Goal: Information Seeking & Learning: Understand process/instructions

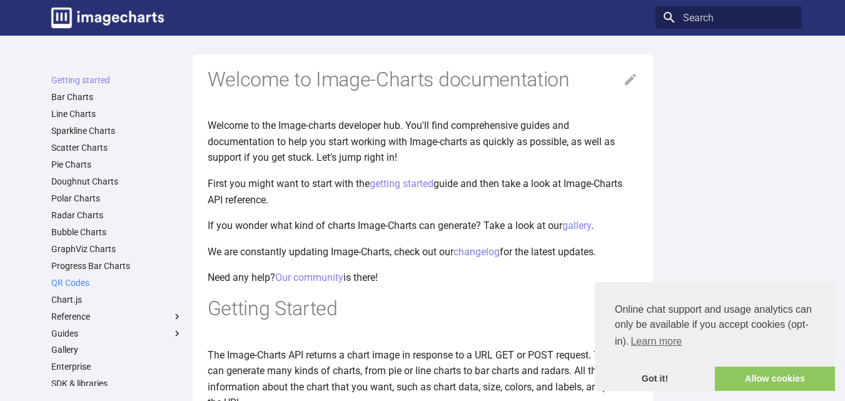
click at [76, 286] on link "QR Codes" at bounding box center [116, 282] width 131 height 11
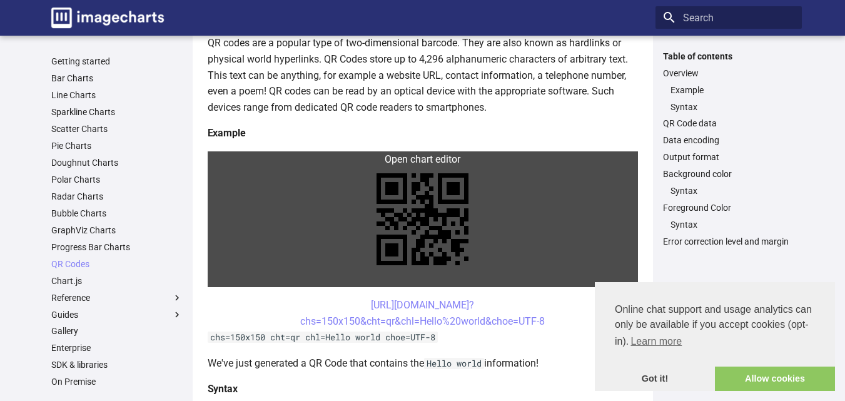
scroll to position [188, 0]
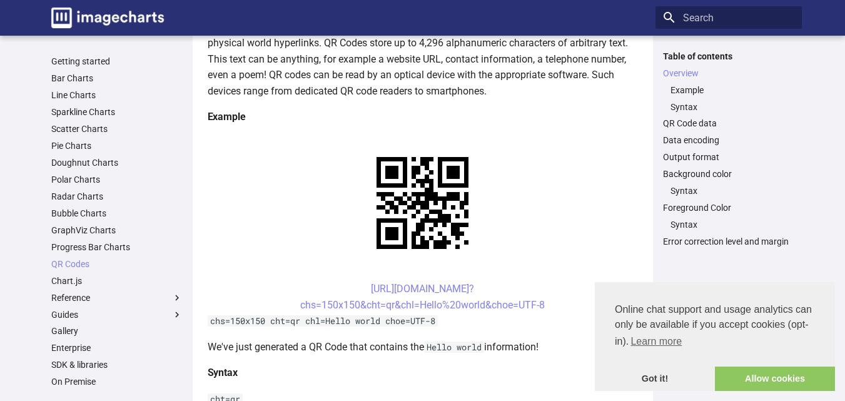
drag, startPoint x: 348, startPoint y: 288, endPoint x: 546, endPoint y: 306, distance: 199.0
click at [546, 306] on center "[URL][DOMAIN_NAME]? chs=150x150&cht=qr&chl=Hello%20world&choe=UTF-8" at bounding box center [423, 297] width 430 height 32
copy link "[URL][DOMAIN_NAME]? chs=150x150&cht=qr&chl=Hello%20world&choe=UTF-8"
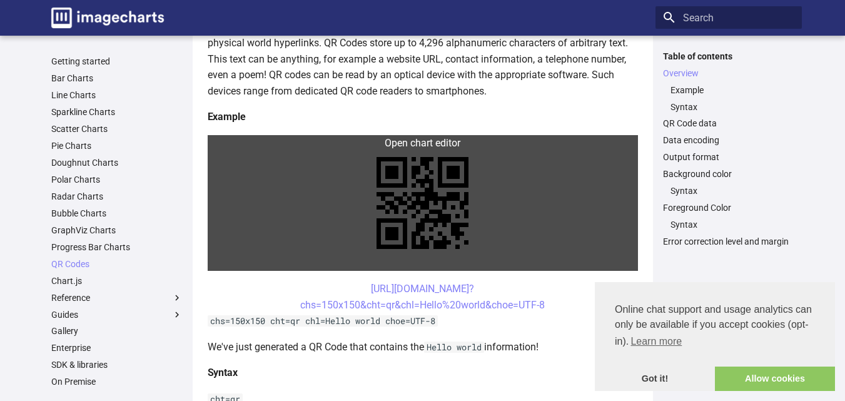
click at [337, 257] on link at bounding box center [423, 203] width 430 height 136
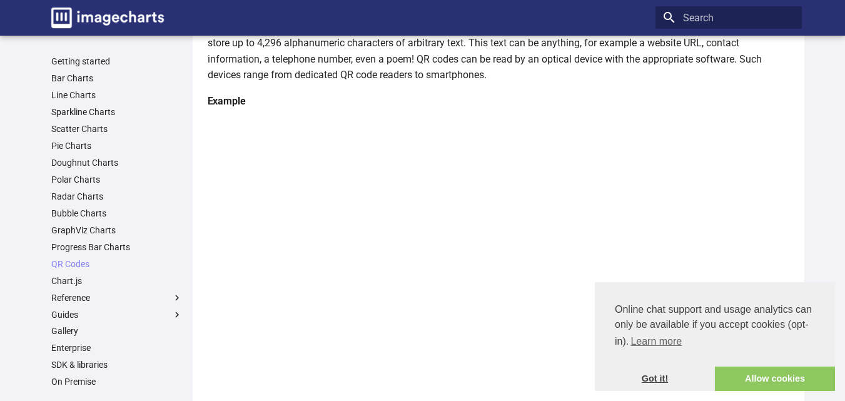
click at [648, 385] on link "Got it!" at bounding box center [655, 378] width 120 height 25
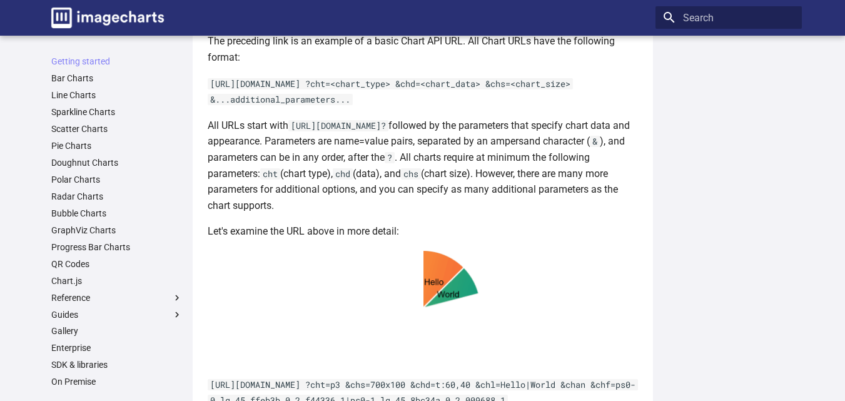
scroll to position [688, 0]
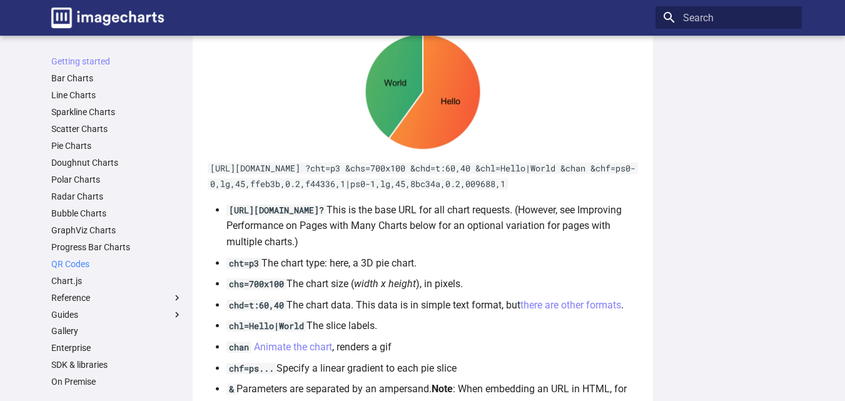
click at [68, 262] on link "QR Codes" at bounding box center [116, 263] width 131 height 11
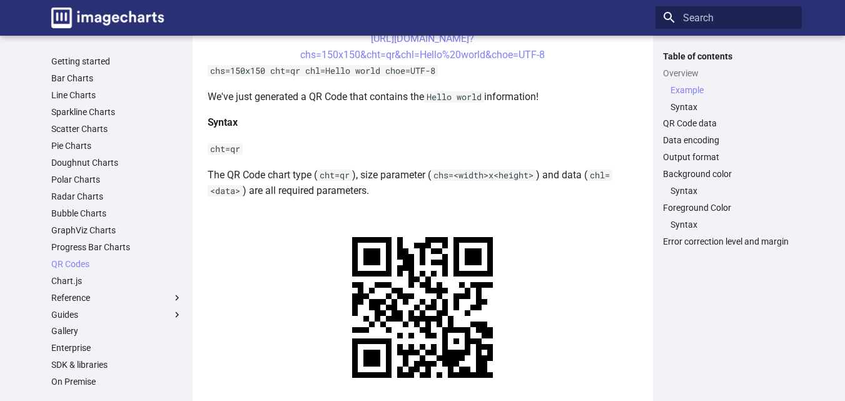
scroll to position [375, 0]
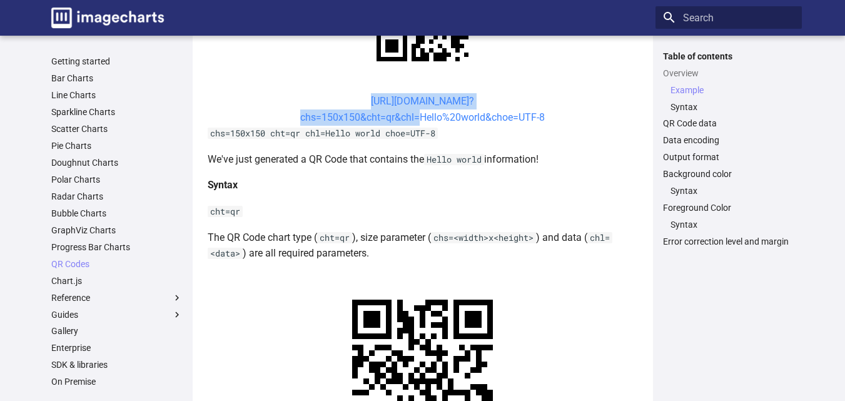
drag, startPoint x: 334, startPoint y: 99, endPoint x: 415, endPoint y: 121, distance: 83.7
click at [415, 121] on center "https://image-charts.com/chart? chs=150x150&cht=qr&chl=Hello%20world&choe=UTF-8" at bounding box center [423, 109] width 430 height 32
copy link "https://image-charts.com/chart? chs=150x150&cht=qr&chl"
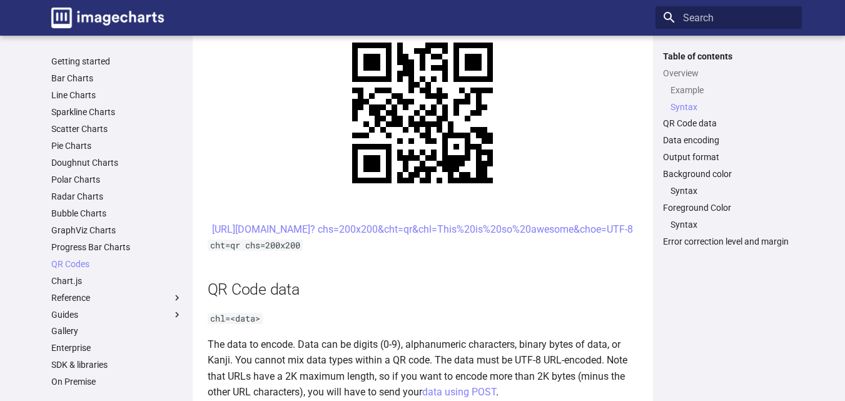
scroll to position [625, 0]
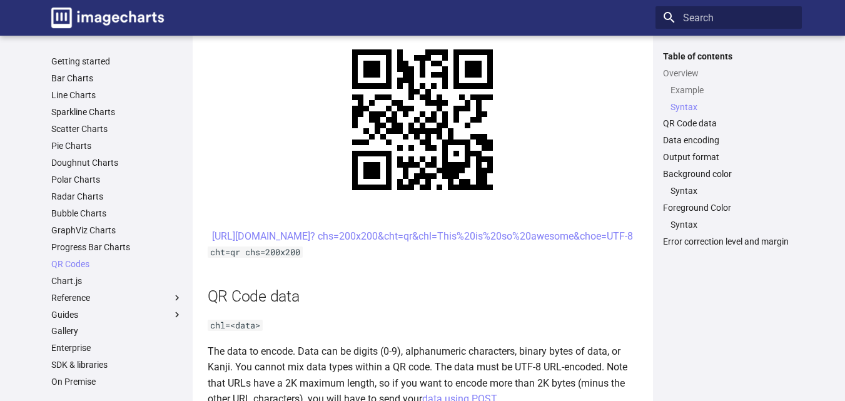
drag, startPoint x: 603, startPoint y: 252, endPoint x: 352, endPoint y: 228, distance: 251.9
click at [352, 228] on center "https://image-charts.com/chart? chs=200x200&cht=qr&chl=This%20is%20so%20awesome…" at bounding box center [423, 236] width 430 height 16
copy link "https://image-charts.com/chart? chs=200x200&cht=qr&chl=This%20is%20so%20awesome…"
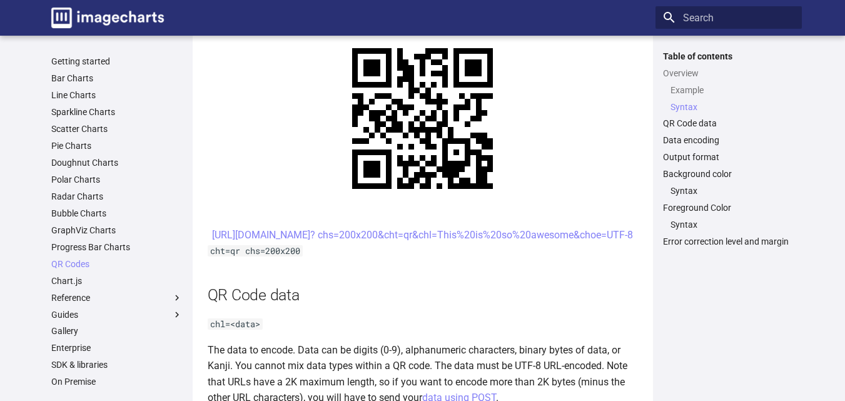
scroll to position [625, 0]
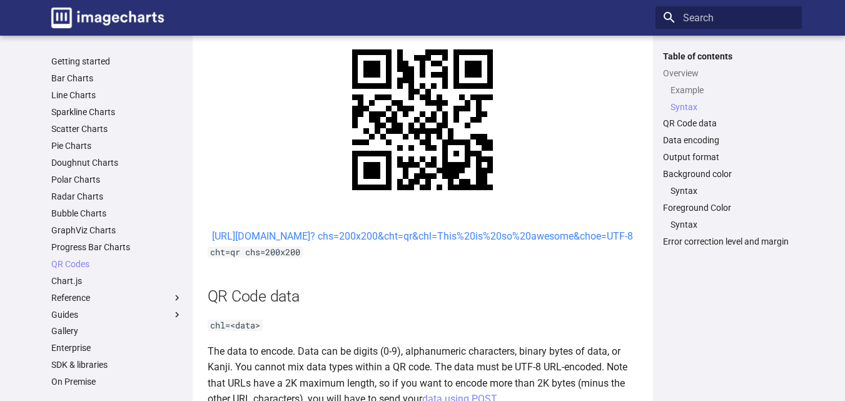
drag, startPoint x: 589, startPoint y: 251, endPoint x: 351, endPoint y: 237, distance: 238.1
click at [351, 237] on center "https://image-charts.com/chart? chs=200x200&cht=qr&chl=This%20is%20so%20awesome…" at bounding box center [423, 236] width 430 height 16
copy link "https://image-charts.com/chart? chs=200x200&cht=qr&chl=This%20is%20so%20awesome…"
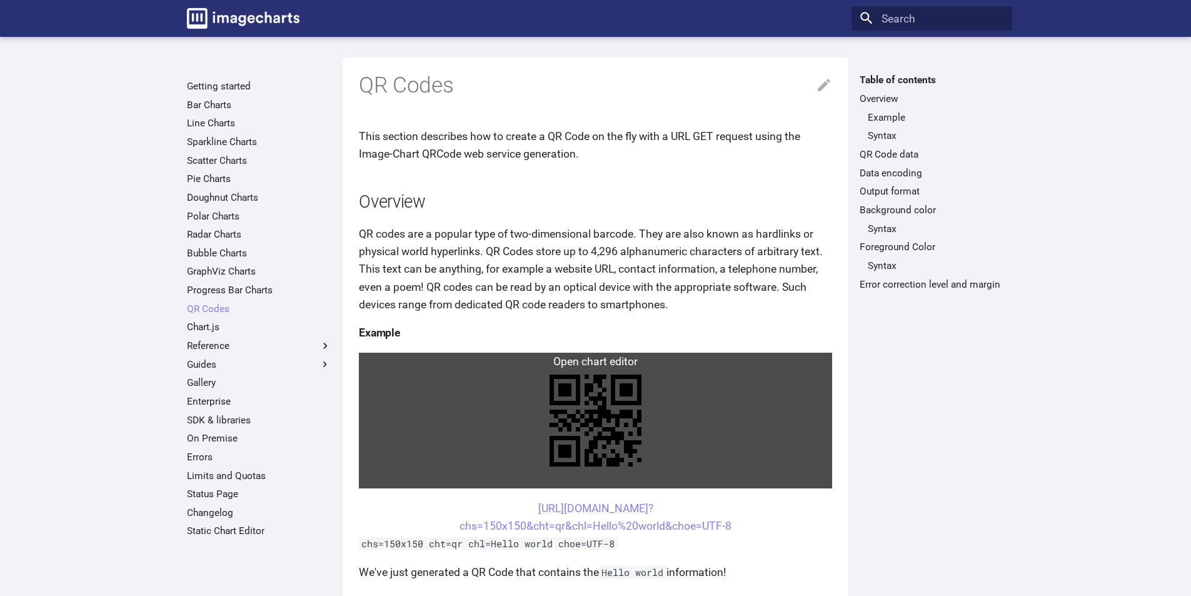
click at [692, 423] on link at bounding box center [595, 421] width 473 height 136
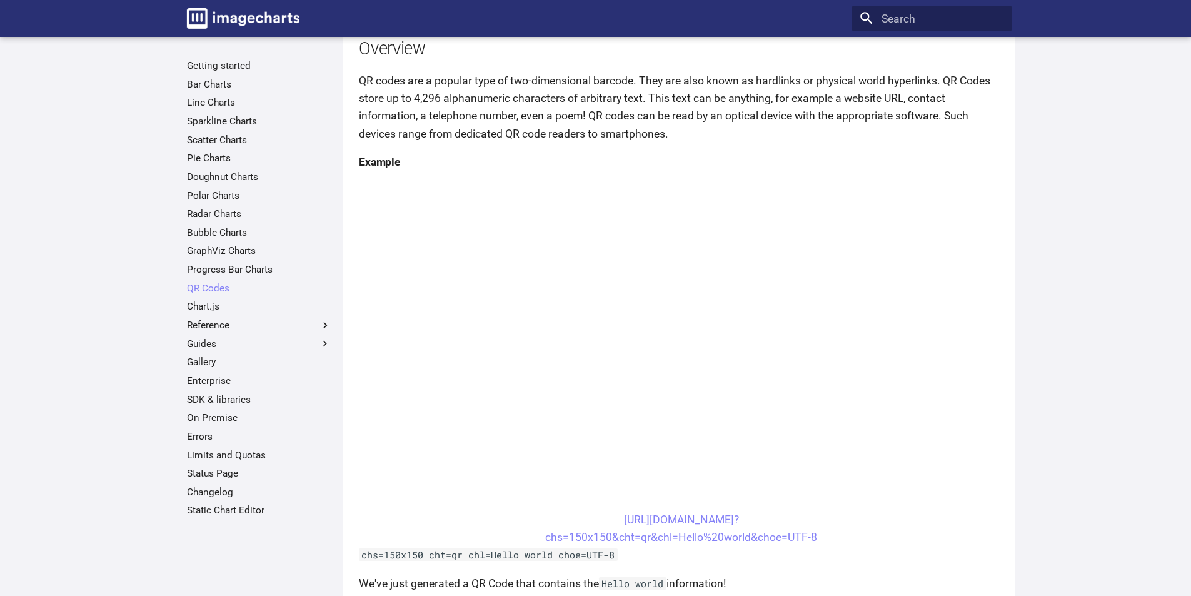
scroll to position [188, 0]
